Goal: Task Accomplishment & Management: Manage account settings

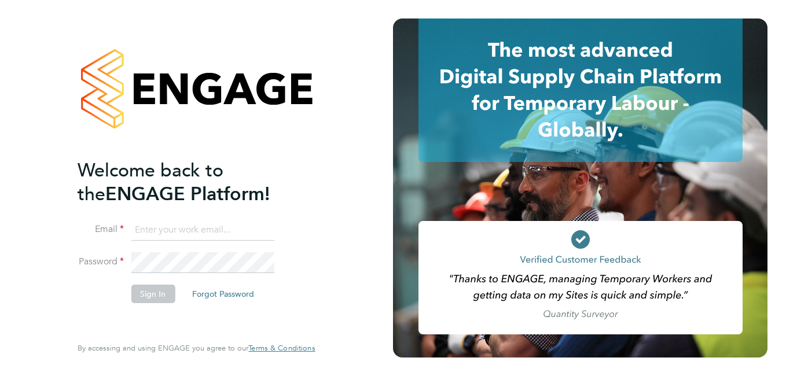
type input "roslyn.ogarro@ncclondon.ac.uk"
click at [141, 293] on button "Sign In" at bounding box center [153, 294] width 44 height 19
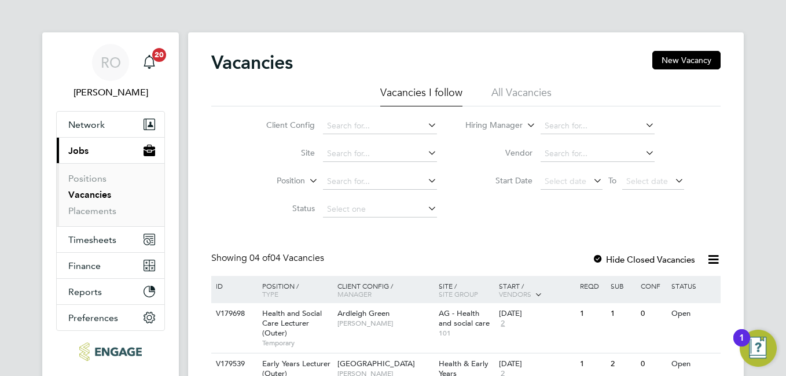
click at [782, 358] on div "RO [PERSON_NAME] Notifications 20 Applications: Network Sites Workers Current p…" at bounding box center [393, 263] width 786 height 527
click at [366, 315] on span "Ardleigh Green" at bounding box center [363, 313] width 52 height 10
click at [711, 259] on icon at bounding box center [713, 259] width 14 height 14
click at [664, 261] on label "Hide Closed Vacancies" at bounding box center [643, 259] width 103 height 11
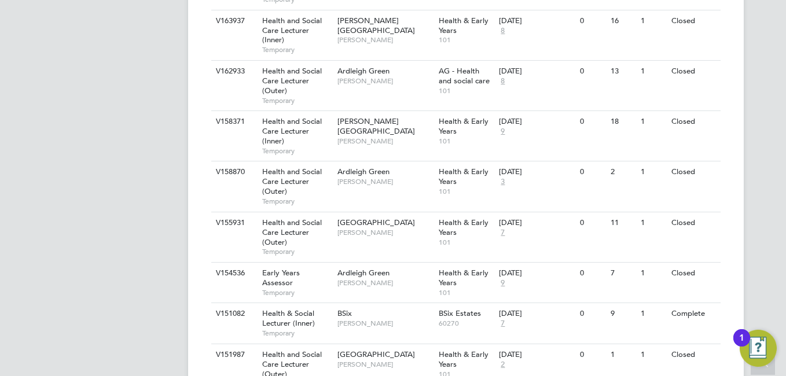
scroll to position [671, 0]
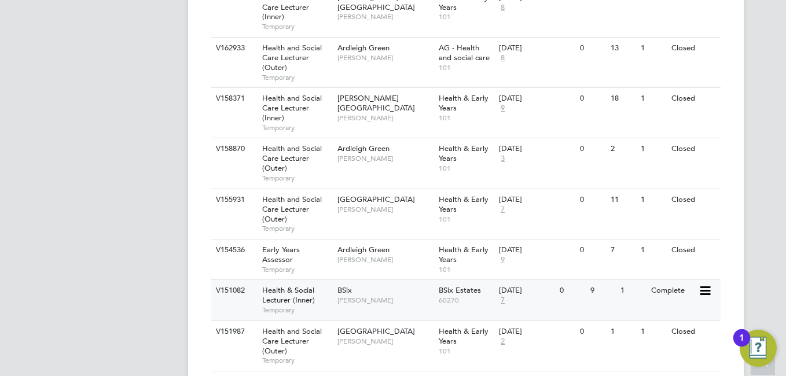
click at [341, 297] on span "[PERSON_NAME]" at bounding box center [384, 300] width 95 height 9
click at [596, 303] on div "V151082 Health & Social Lecturer (Inner) Temporary BSix Roslyn O'Garro BSix Est…" at bounding box center [465, 300] width 509 height 41
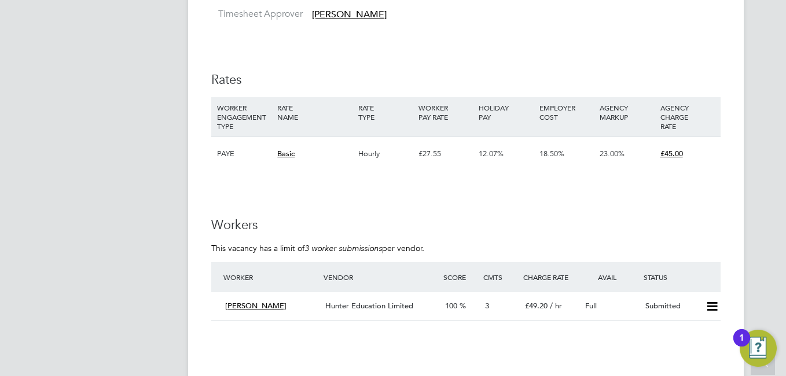
scroll to position [1690, 0]
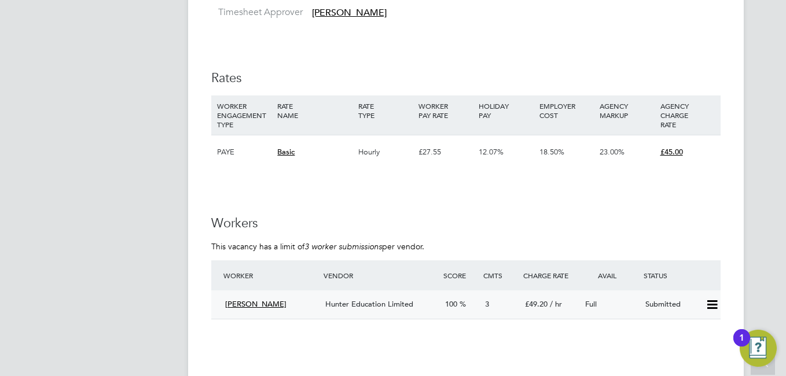
click at [711, 307] on icon at bounding box center [712, 304] width 14 height 9
click at [690, 325] on li "Offer" at bounding box center [697, 329] width 41 height 16
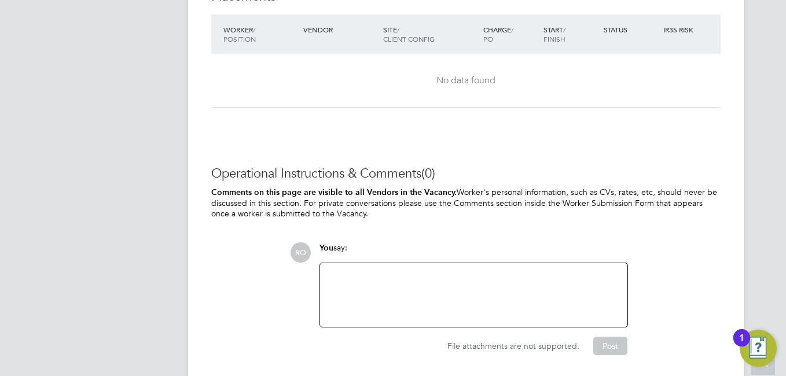
scroll to position [2107, 0]
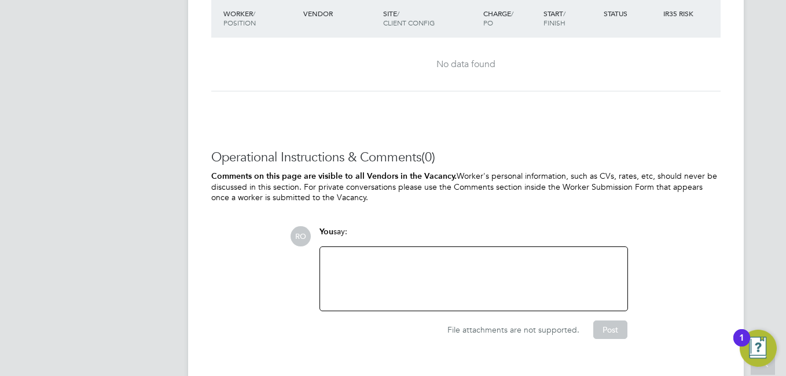
click at [484, 283] on div at bounding box center [473, 279] width 293 height 50
click at [377, 254] on div "please submitvetting" at bounding box center [473, 279] width 293 height 50
click at [605, 335] on button "Post" at bounding box center [610, 330] width 34 height 19
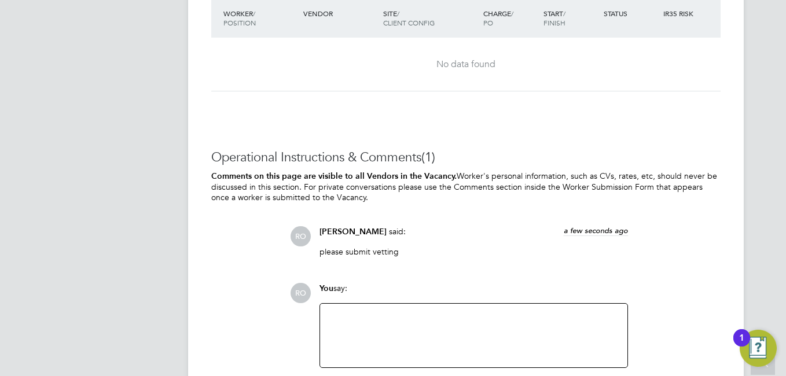
click at [699, 318] on div "RO You say: Attachments are not supported File attachments are not supported. P…" at bounding box center [505, 339] width 431 height 113
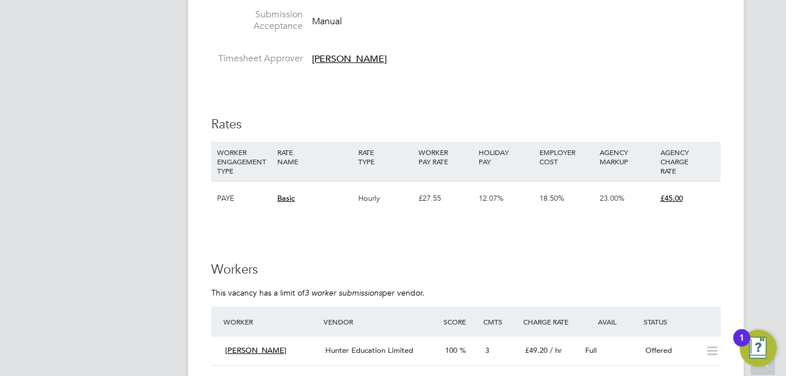
scroll to position [1620, 0]
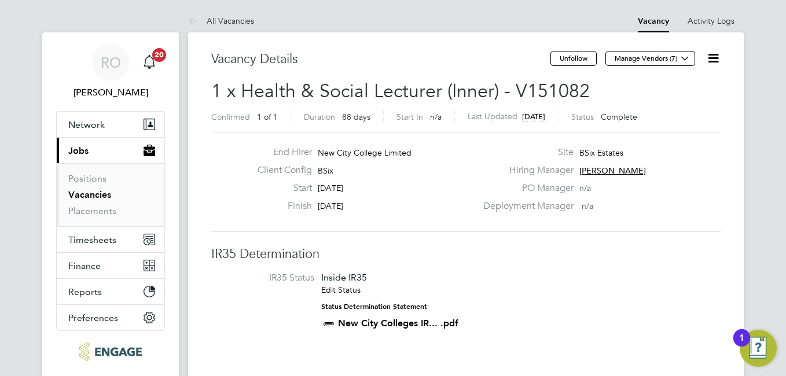
click at [88, 195] on link "Vacancies" at bounding box center [89, 194] width 43 height 11
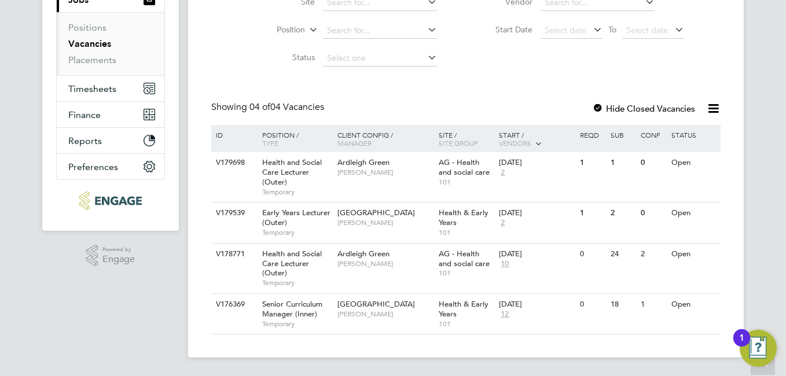
click at [623, 108] on label "Hide Closed Vacancies" at bounding box center [643, 108] width 103 height 11
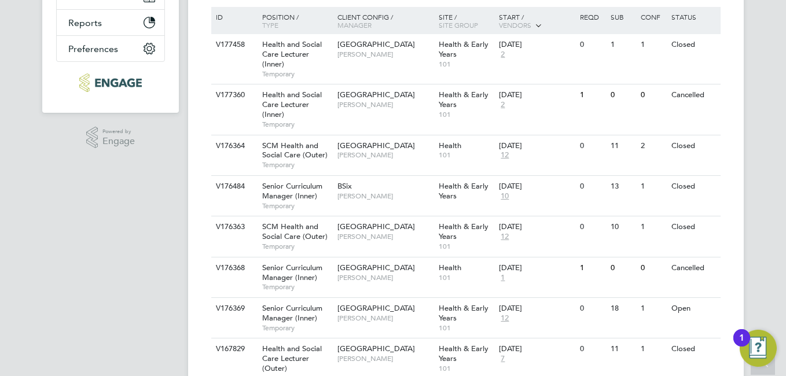
scroll to position [267, 0]
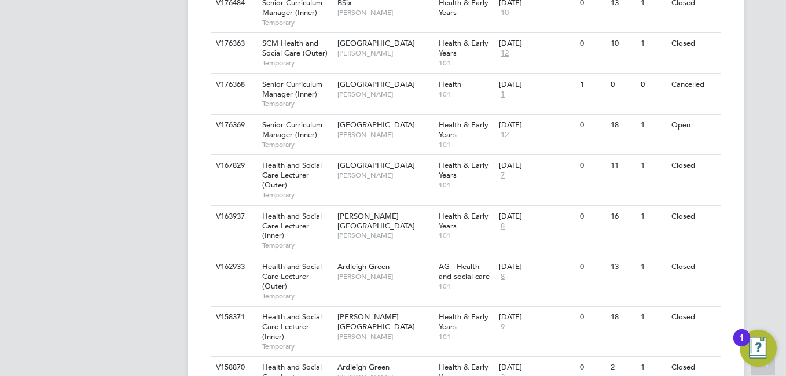
scroll to position [475, 0]
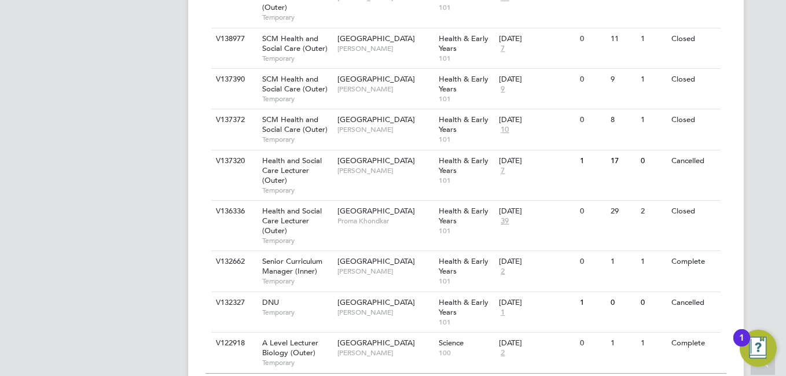
drag, startPoint x: 785, startPoint y: 350, endPoint x: 776, endPoint y: 359, distance: 13.1
drag, startPoint x: 776, startPoint y: 359, endPoint x: 783, endPoint y: 226, distance: 133.3
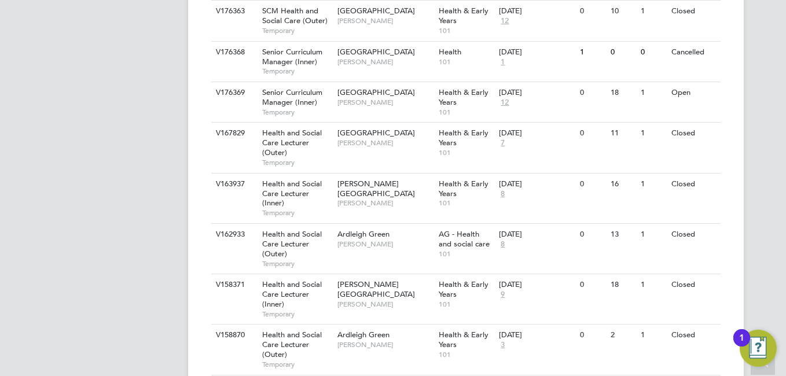
scroll to position [486, 0]
